Goal: Task Accomplishment & Management: Use online tool/utility

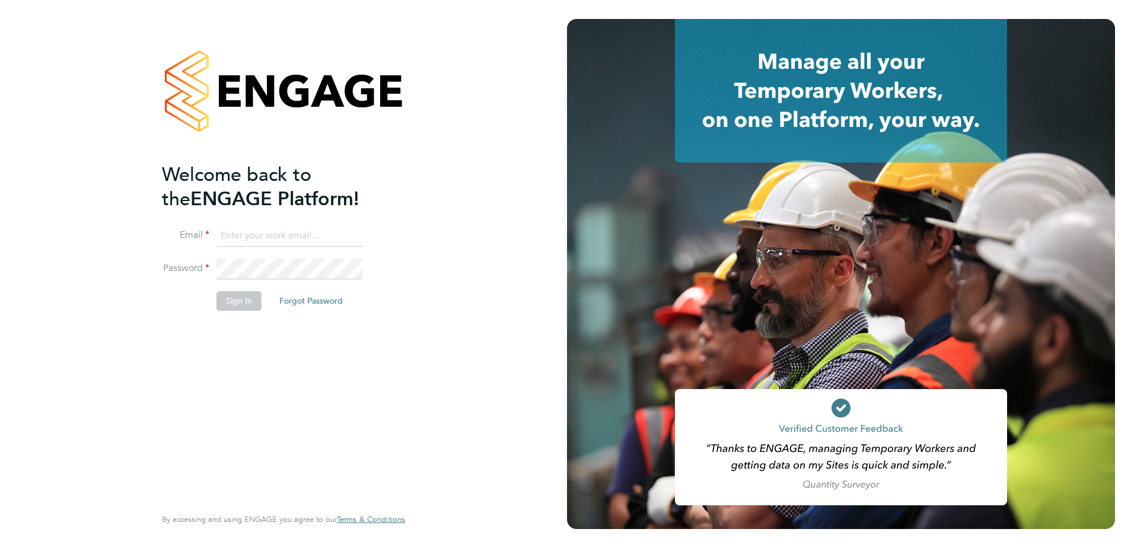
type input "ben.ioannou@cpplc.com"
click at [239, 290] on li "Password" at bounding box center [277, 275] width 231 height 33
click at [241, 299] on button "Sign In" at bounding box center [238, 300] width 45 height 19
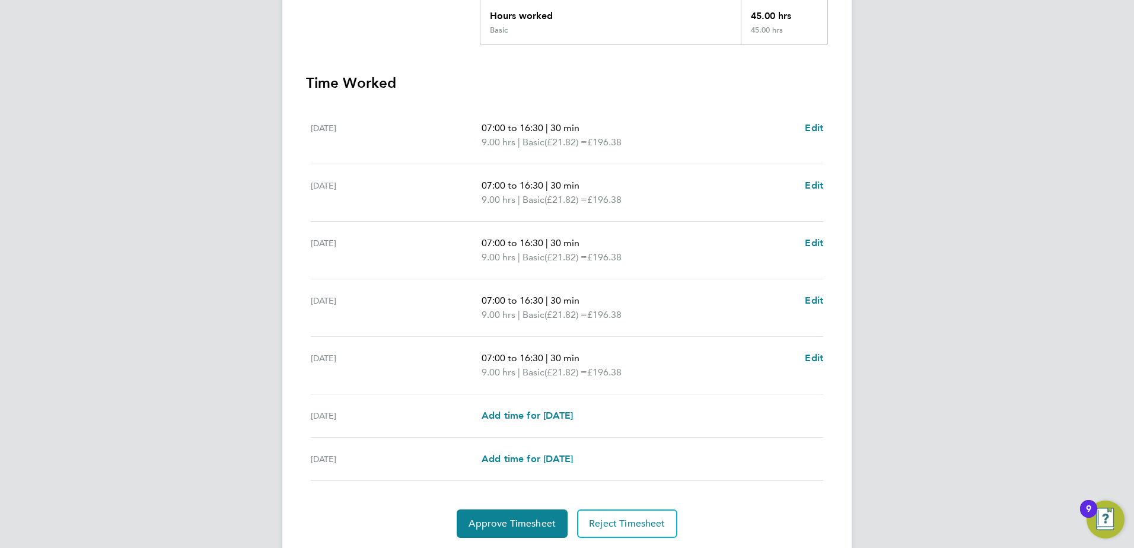
scroll to position [319, 0]
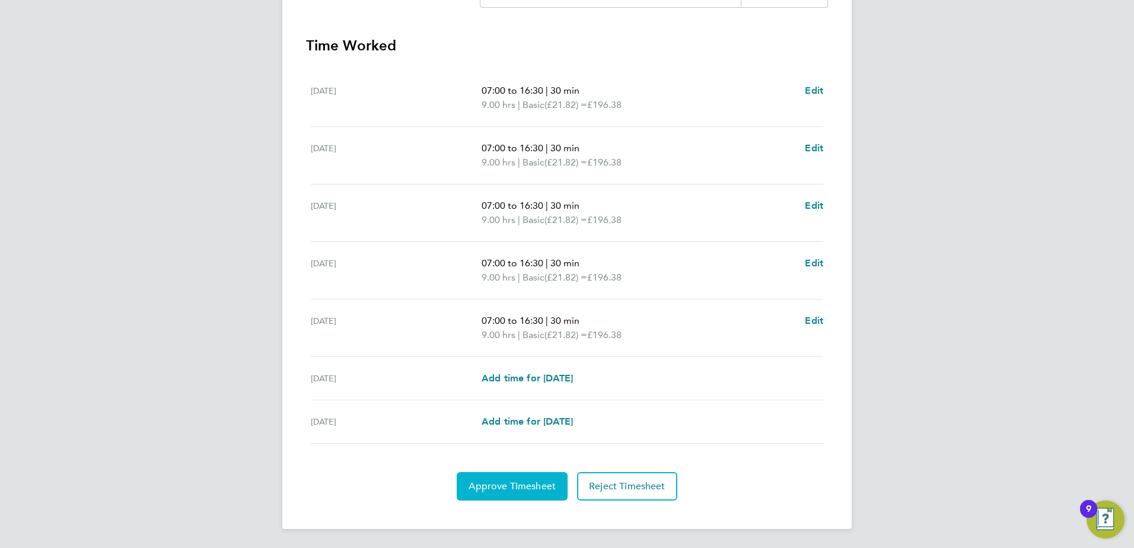
click at [523, 489] on span "Approve Timesheet" at bounding box center [512, 486] width 87 height 12
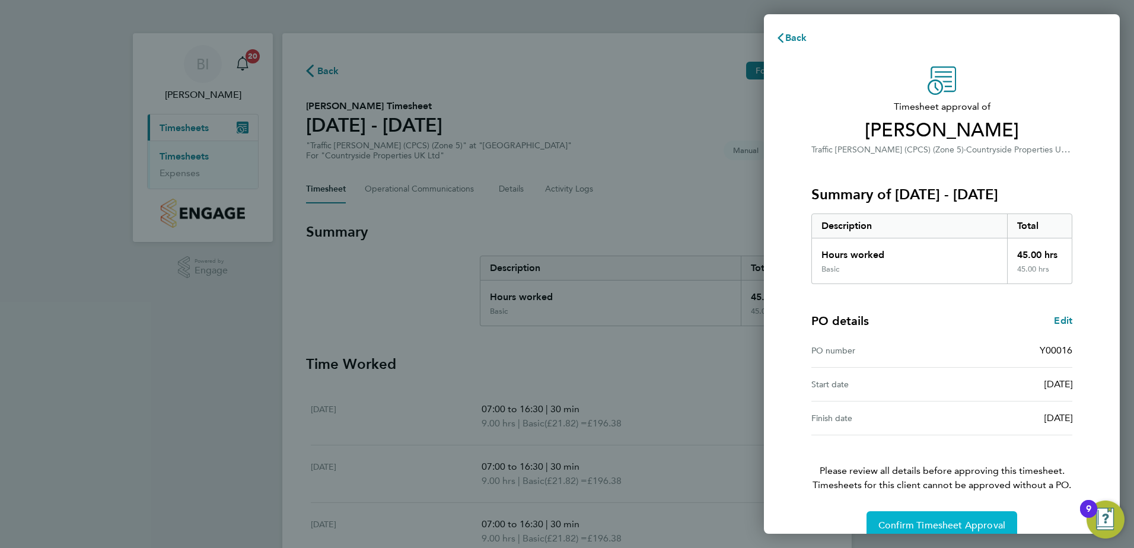
click at [933, 524] on span "Confirm Timesheet Approval" at bounding box center [941, 526] width 127 height 12
